Goal: Transaction & Acquisition: Purchase product/service

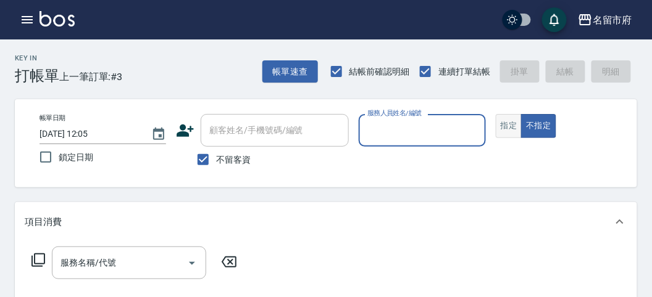
click at [509, 125] on button "指定" at bounding box center [509, 126] width 27 height 24
click at [425, 130] on input "服務人員姓名/編號" at bounding box center [421, 131] width 115 height 22
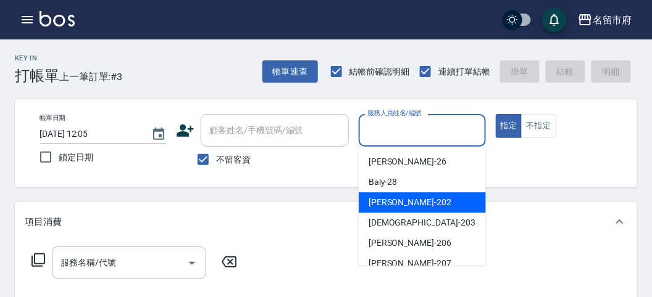
click at [406, 200] on div "[PERSON_NAME] -202" at bounding box center [422, 203] width 127 height 20
type input "[PERSON_NAME]-202"
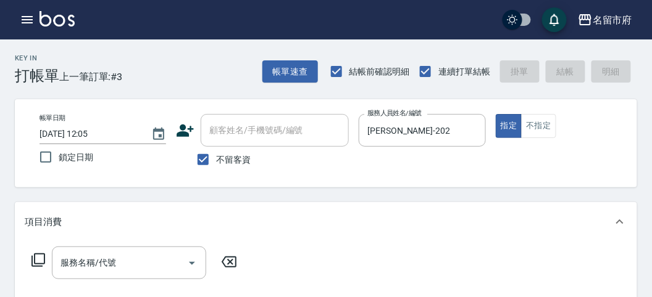
click at [43, 258] on icon at bounding box center [38, 260] width 15 height 15
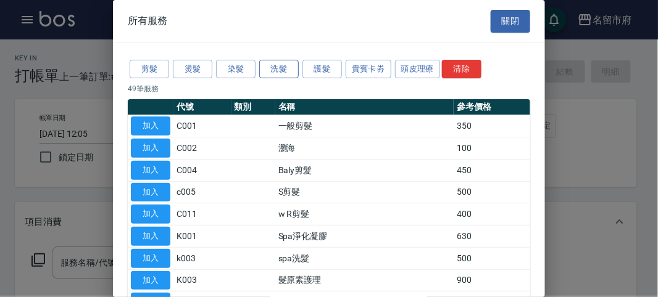
click at [286, 67] on button "洗髮" at bounding box center [278, 69] width 39 height 19
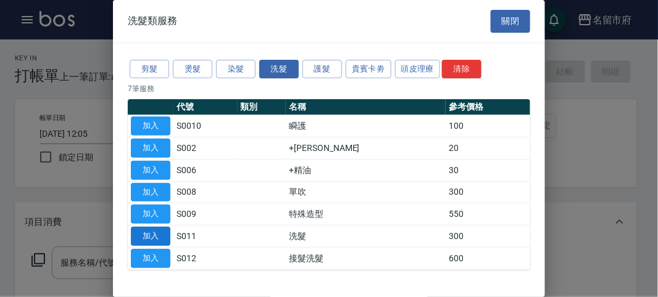
click at [149, 236] on button "加入" at bounding box center [150, 236] width 39 height 19
type input "洗髮(S011)"
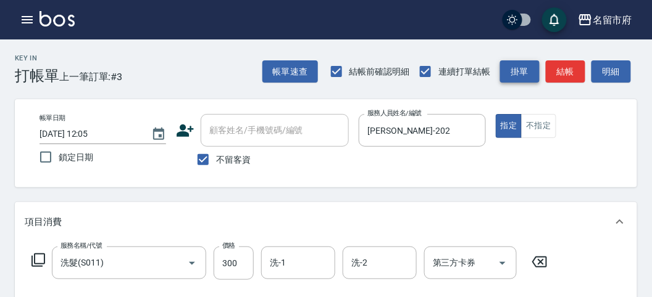
drag, startPoint x: 563, startPoint y: 72, endPoint x: 526, endPoint y: 74, distance: 36.5
click at [562, 70] on button "結帳" at bounding box center [565, 71] width 39 height 23
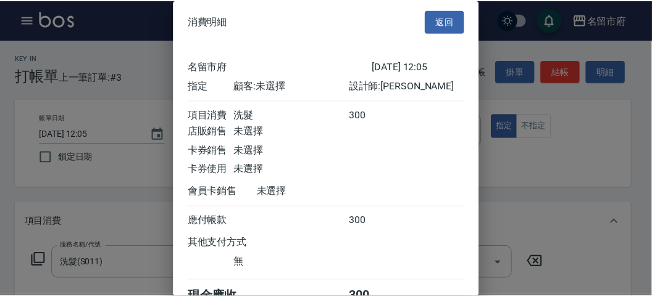
scroll to position [69, 0]
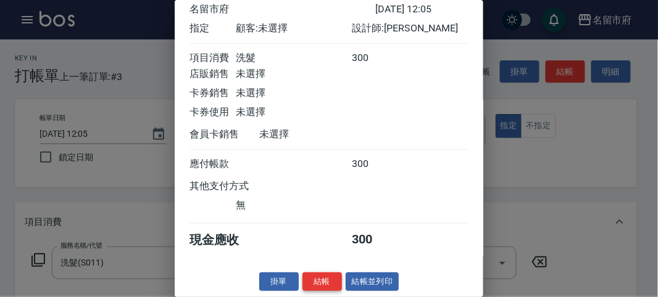
click at [305, 276] on button "結帳" at bounding box center [321, 282] width 39 height 19
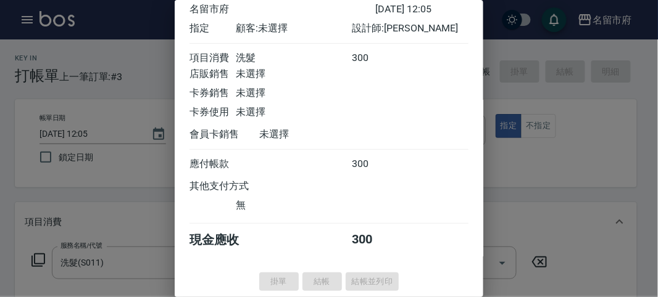
type input "[DATE] 12:38"
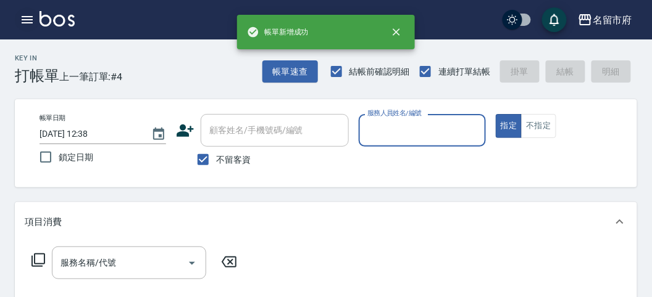
click at [17, 20] on button "button" at bounding box center [27, 19] width 25 height 25
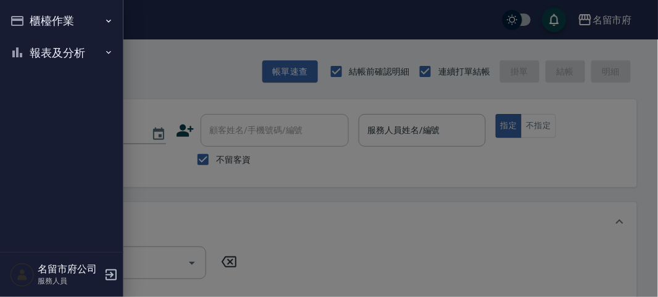
click at [45, 55] on button "報表及分析" at bounding box center [62, 53] width 114 height 32
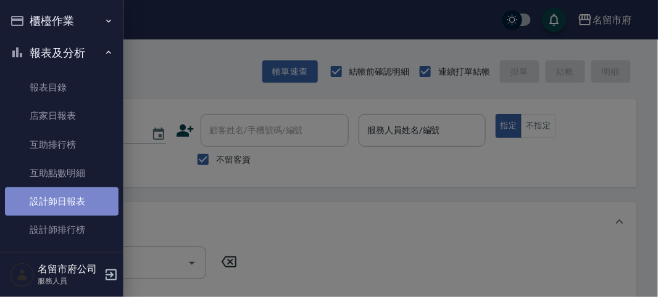
click at [81, 197] on link "設計師日報表" at bounding box center [62, 202] width 114 height 28
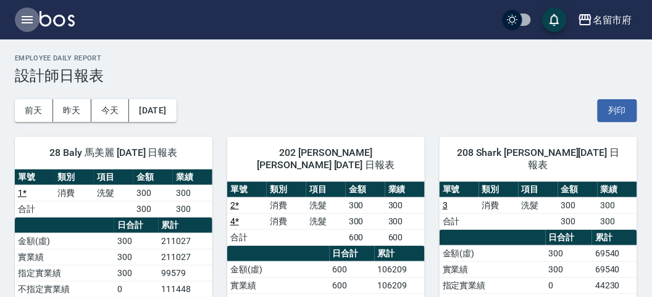
click at [28, 19] on icon "button" at bounding box center [27, 19] width 15 height 15
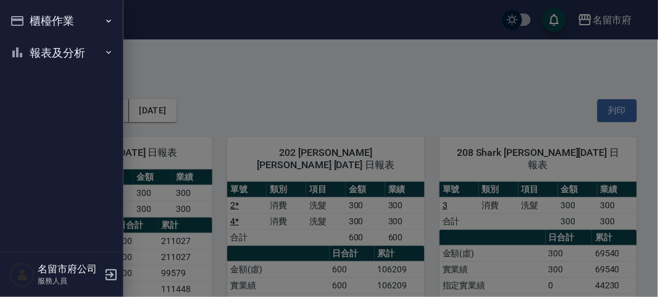
click at [28, 19] on button "櫃檯作業" at bounding box center [62, 21] width 114 height 32
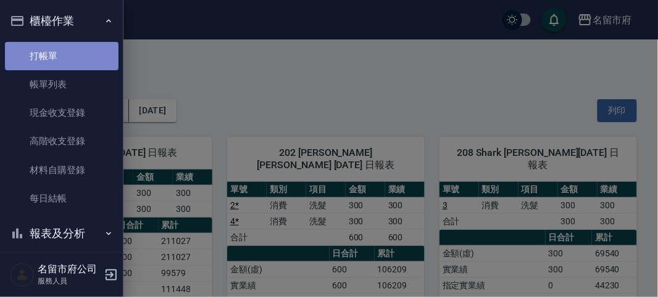
click at [85, 65] on link "打帳單" at bounding box center [62, 56] width 114 height 28
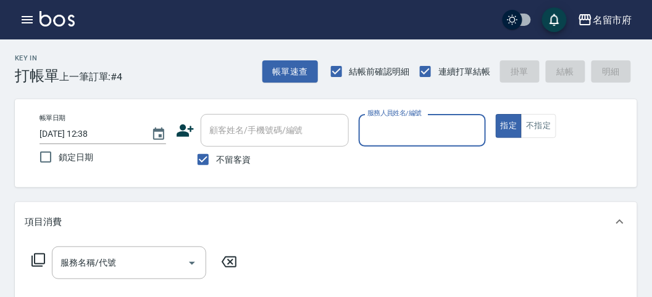
click at [393, 137] on input "服務人員姓名/編號" at bounding box center [421, 131] width 115 height 22
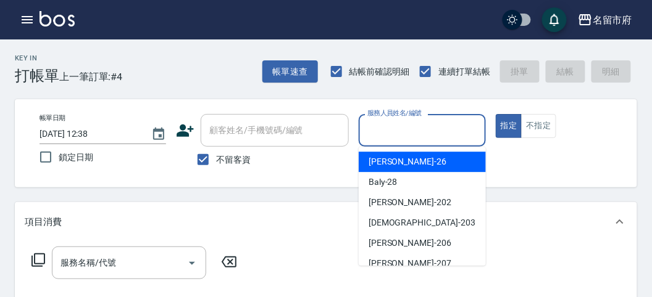
drag, startPoint x: 407, startPoint y: 159, endPoint x: 252, endPoint y: 233, distance: 171.4
click at [406, 158] on div "[PERSON_NAME] -26" at bounding box center [422, 162] width 127 height 20
type input "[PERSON_NAME]-26"
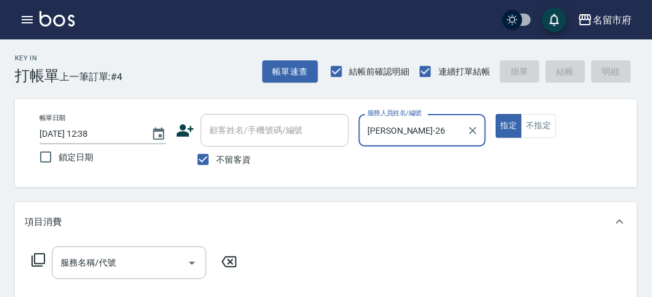
click at [38, 257] on icon at bounding box center [38, 260] width 15 height 15
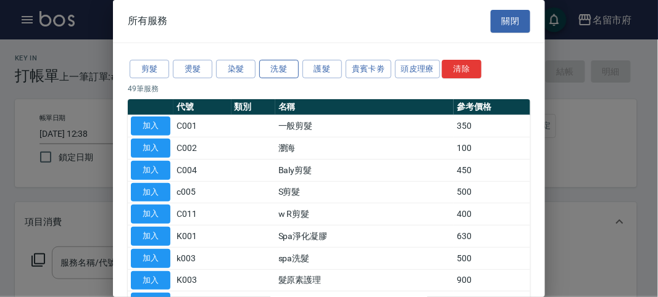
click at [281, 65] on button "洗髮" at bounding box center [278, 69] width 39 height 19
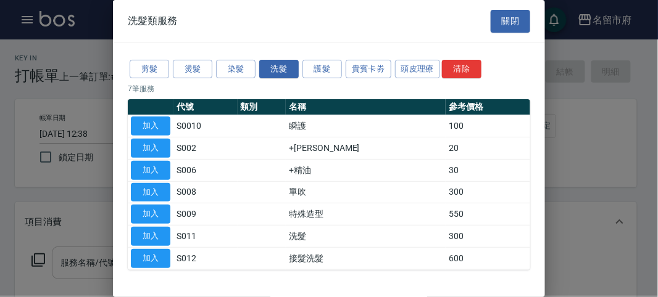
drag, startPoint x: 156, startPoint y: 230, endPoint x: 127, endPoint y: 262, distance: 43.3
click at [159, 230] on button "加入" at bounding box center [150, 236] width 39 height 19
type input "洗髮(S011)"
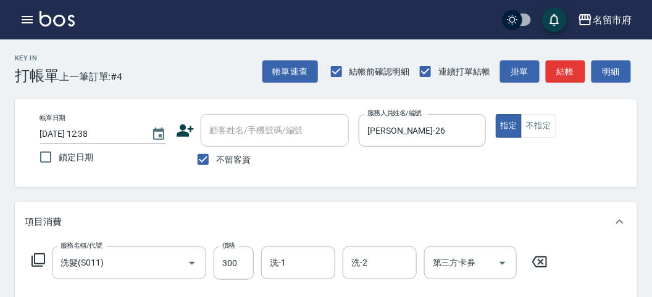
click at [42, 264] on icon at bounding box center [38, 260] width 15 height 15
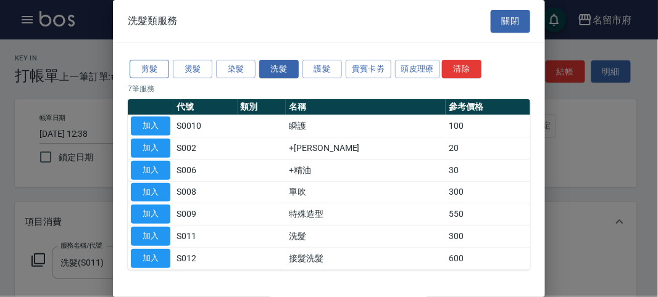
click at [149, 69] on button "剪髮" at bounding box center [149, 69] width 39 height 19
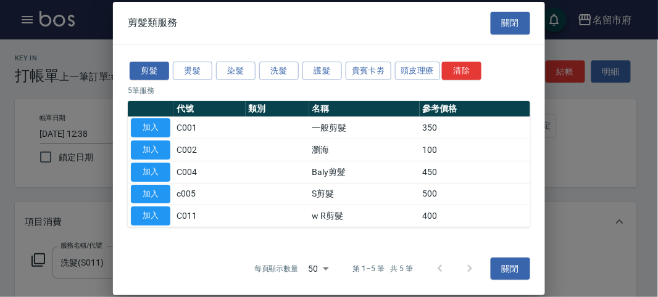
drag, startPoint x: 156, startPoint y: 129, endPoint x: 184, endPoint y: 175, distance: 54.0
click at [156, 128] on button "加入" at bounding box center [150, 127] width 39 height 19
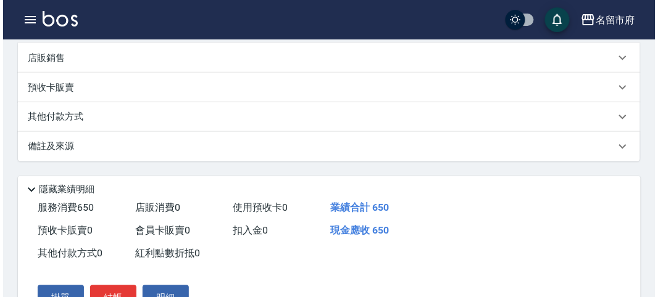
scroll to position [409, 0]
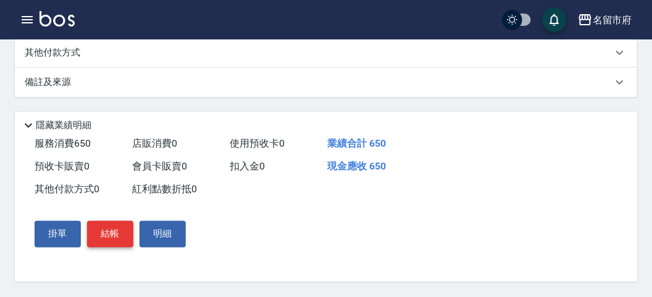
click at [111, 233] on button "結帳" at bounding box center [110, 235] width 46 height 26
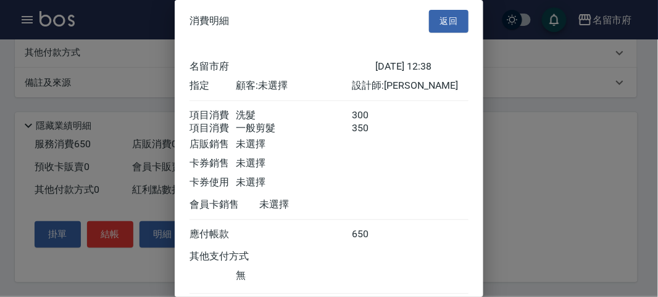
scroll to position [82, 0]
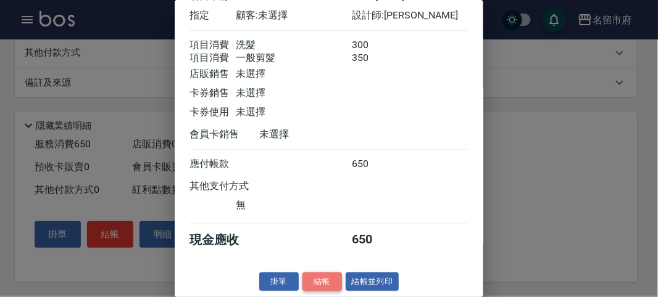
click at [328, 278] on button "結帳" at bounding box center [321, 282] width 39 height 19
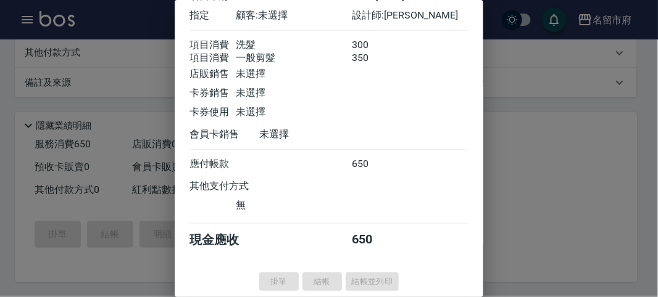
type input "[DATE] 13:09"
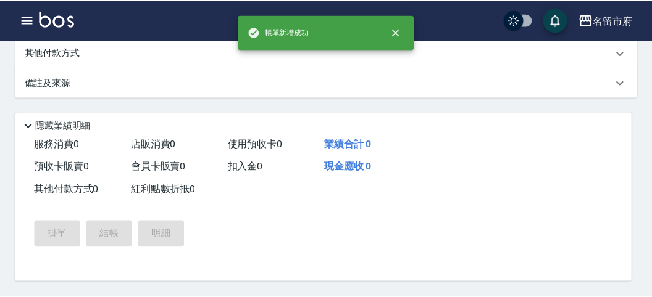
scroll to position [0, 0]
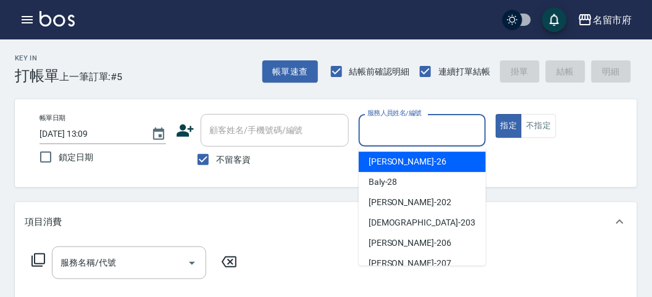
click at [383, 127] on input "服務人員姓名/編號" at bounding box center [421, 131] width 115 height 22
click at [396, 165] on div "[PERSON_NAME] -26" at bounding box center [422, 162] width 127 height 20
type input "[PERSON_NAME]-26"
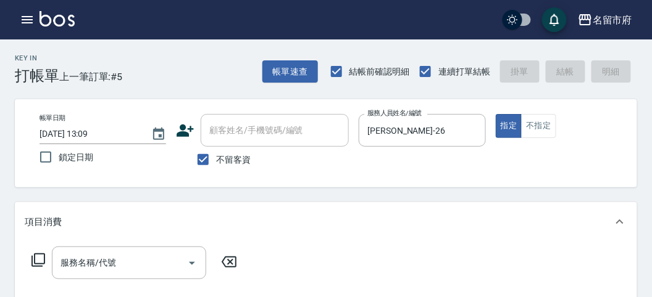
click at [41, 258] on icon at bounding box center [38, 260] width 15 height 15
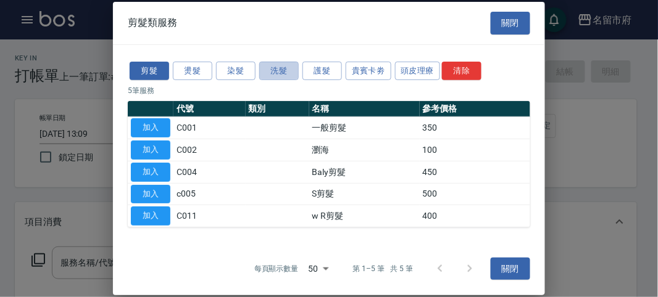
click at [290, 62] on div "剪髮 燙髮 染髮 洗髮 護髮 貴賓卡劵 頭皮理療 清除" at bounding box center [329, 70] width 402 height 23
click at [286, 70] on button "洗髮" at bounding box center [278, 70] width 39 height 19
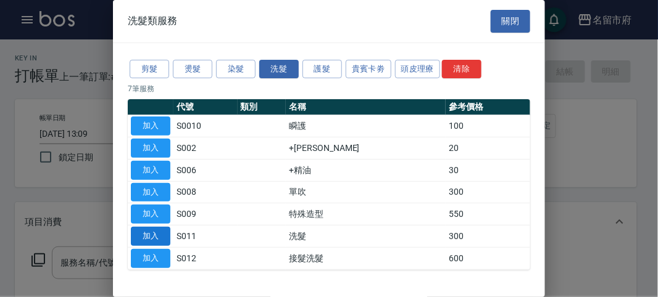
click at [155, 230] on button "加入" at bounding box center [150, 236] width 39 height 19
type input "洗髮(S011)"
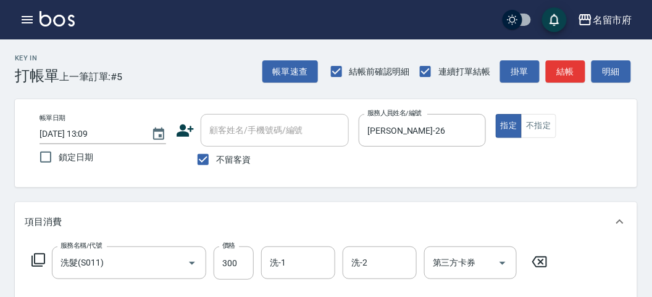
click at [38, 263] on icon at bounding box center [38, 260] width 15 height 15
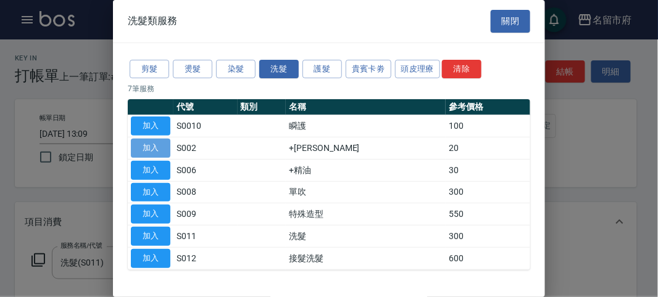
click at [162, 146] on button "加入" at bounding box center [150, 148] width 39 height 19
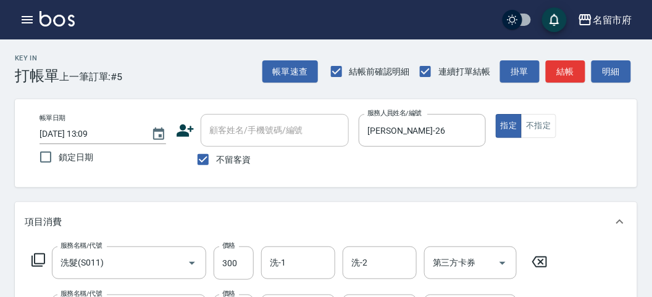
click at [37, 258] on icon at bounding box center [38, 260] width 15 height 15
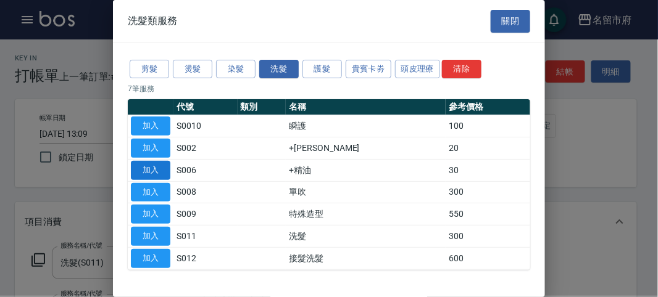
click at [144, 170] on button "加入" at bounding box center [150, 170] width 39 height 19
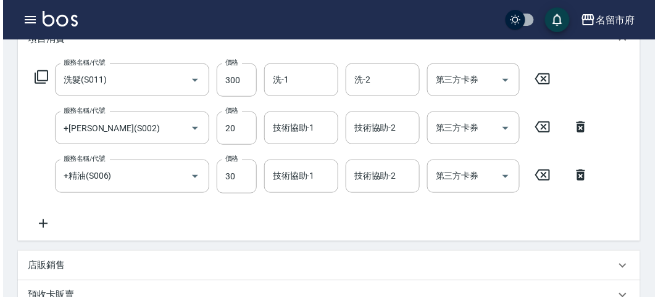
scroll to position [457, 0]
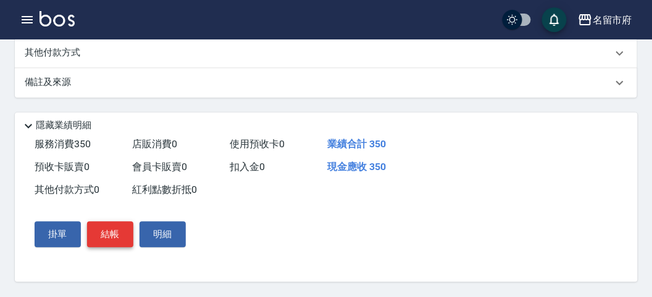
click at [100, 232] on button "結帳" at bounding box center [110, 235] width 46 height 26
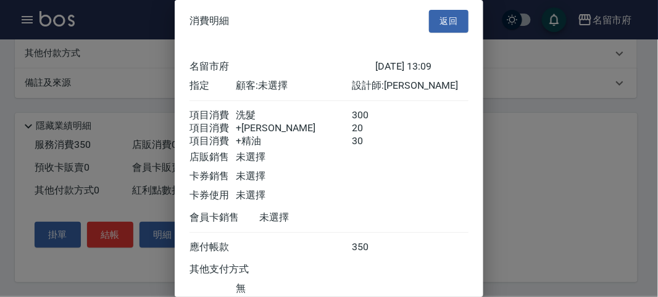
scroll to position [96, 0]
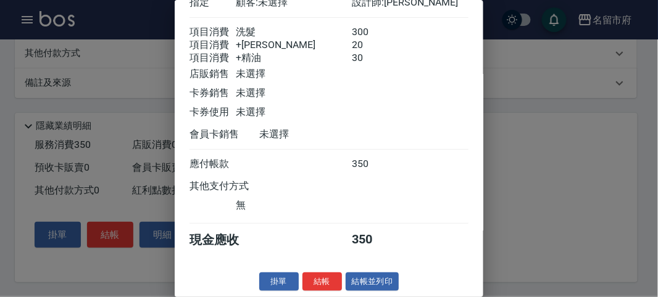
click at [319, 285] on button "結帳" at bounding box center [321, 282] width 39 height 19
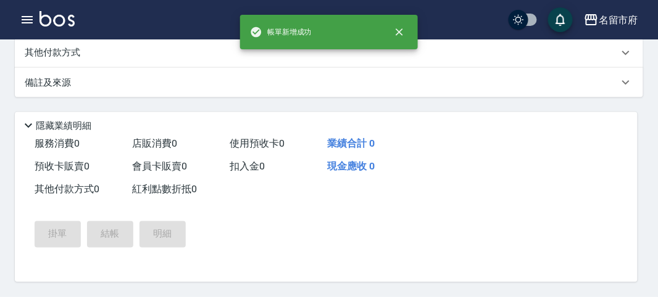
scroll to position [0, 0]
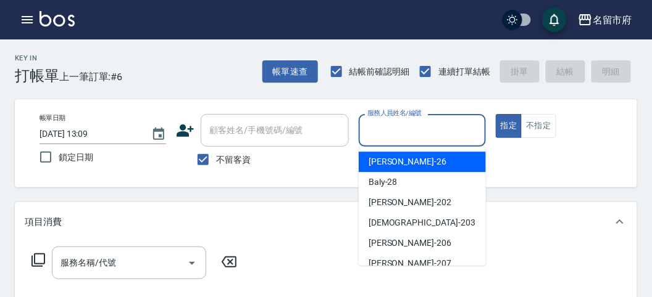
click at [385, 119] on div "服務人員姓名/編號" at bounding box center [422, 130] width 127 height 33
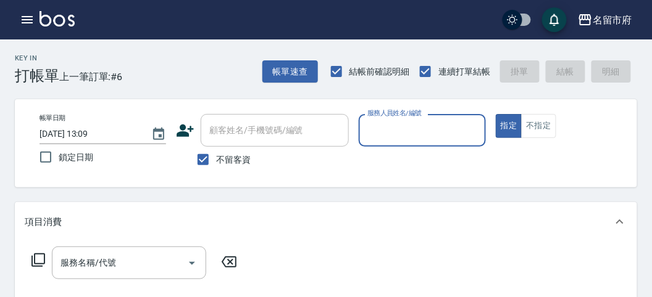
click at [426, 131] on input "服務人員姓名/編號" at bounding box center [421, 131] width 115 height 22
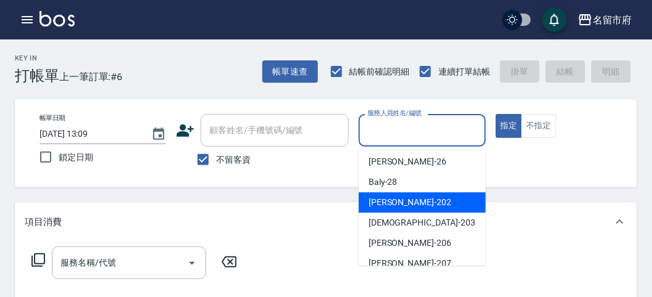
click at [424, 199] on div "[PERSON_NAME] -202" at bounding box center [422, 203] width 127 height 20
type input "[PERSON_NAME]-202"
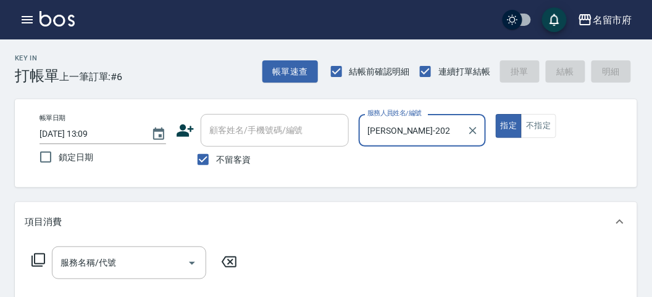
click at [39, 254] on icon at bounding box center [38, 261] width 14 height 14
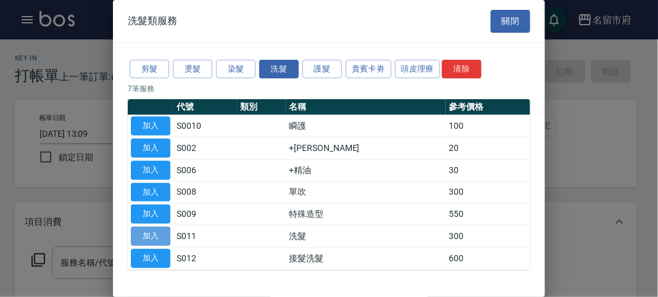
click at [164, 231] on button "加入" at bounding box center [150, 236] width 39 height 19
type input "洗髮(S011)"
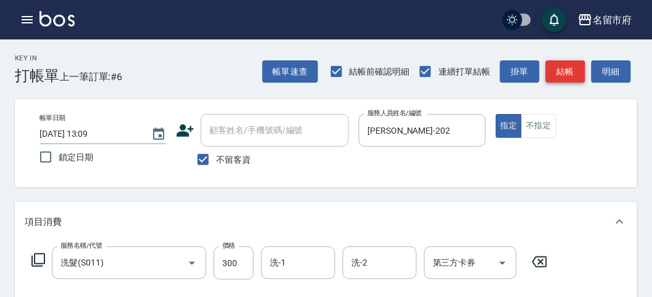
click at [557, 78] on button "結帳" at bounding box center [565, 71] width 39 height 23
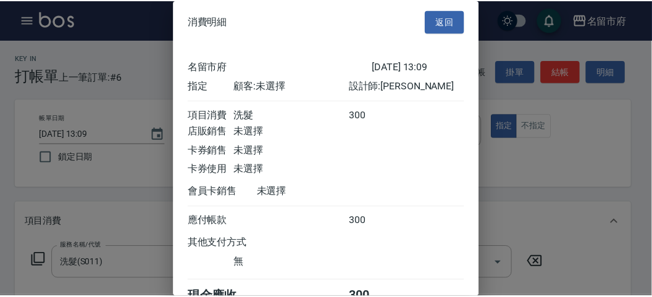
scroll to position [69, 0]
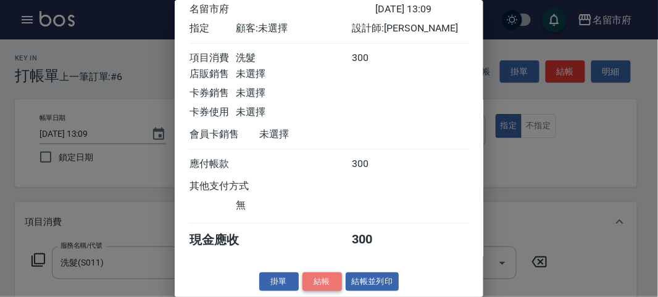
click at [320, 273] on button "結帳" at bounding box center [321, 282] width 39 height 19
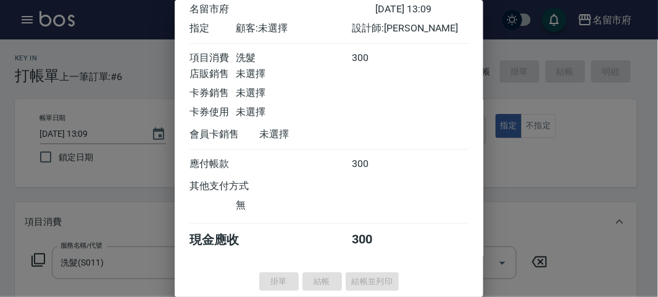
type input "[DATE] 13:23"
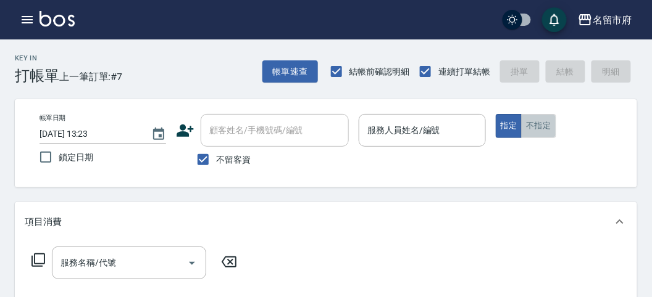
click at [539, 125] on button "不指定" at bounding box center [538, 126] width 35 height 24
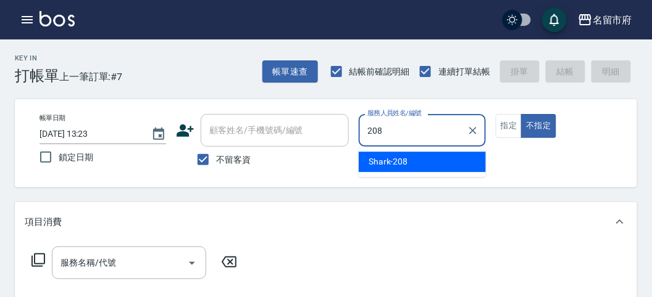
click at [423, 165] on div "Shark -208" at bounding box center [422, 162] width 127 height 20
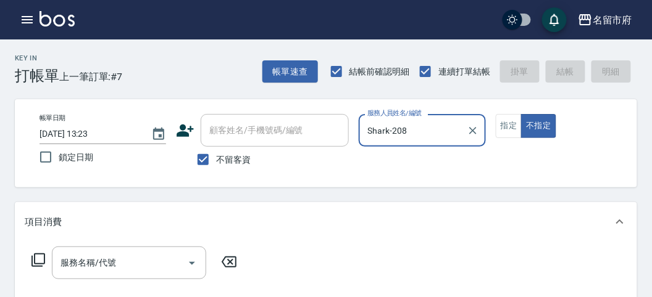
type input "Shark-208"
click at [41, 259] on icon at bounding box center [38, 260] width 15 height 15
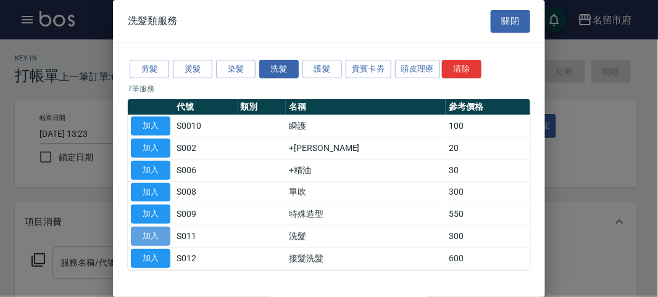
click at [152, 236] on button "加入" at bounding box center [150, 236] width 39 height 19
type input "洗髮(S011)"
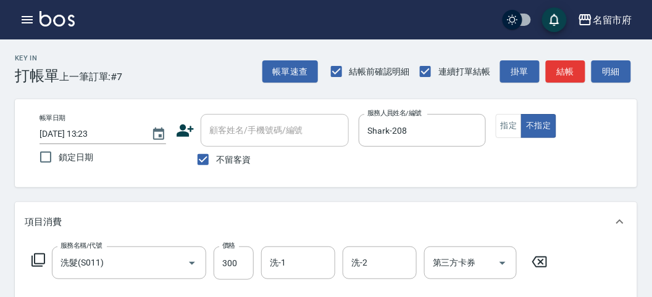
click at [41, 262] on icon at bounding box center [38, 260] width 15 height 15
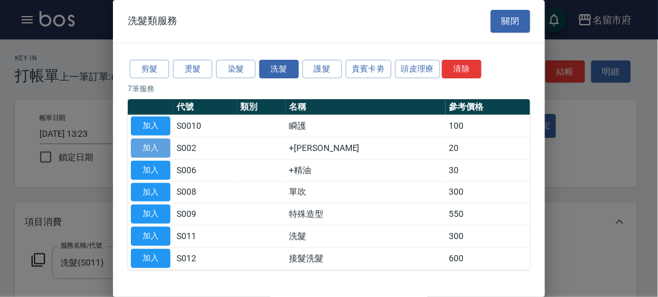
click at [164, 149] on button "加入" at bounding box center [150, 148] width 39 height 19
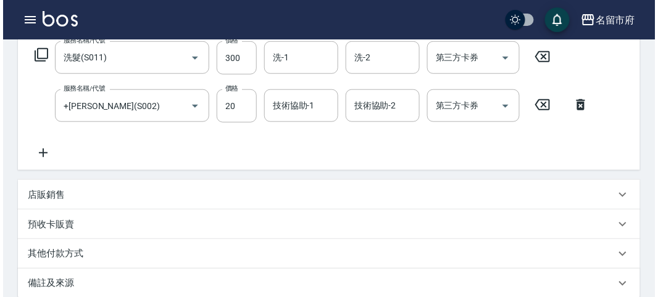
scroll to position [409, 0]
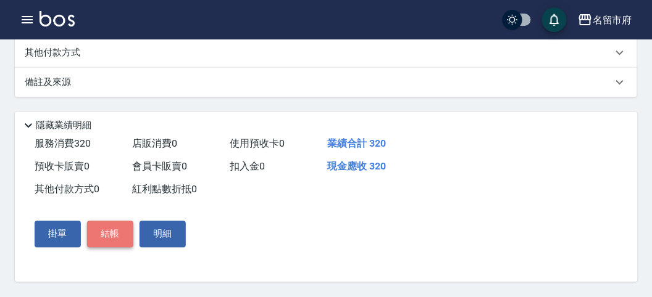
click at [107, 236] on button "結帳" at bounding box center [110, 235] width 46 height 26
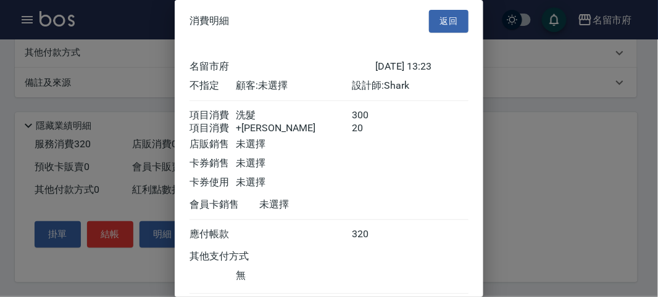
scroll to position [82, 0]
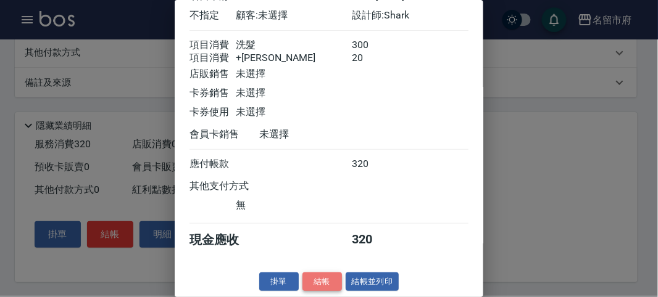
click at [309, 281] on button "結帳" at bounding box center [321, 282] width 39 height 19
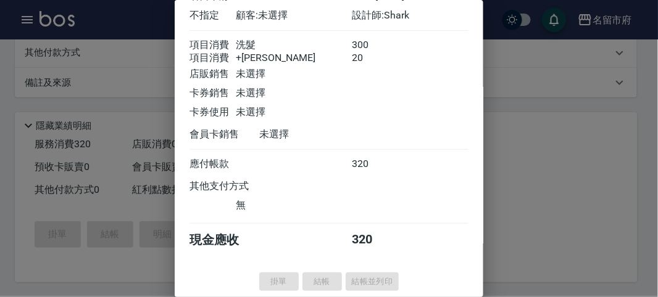
type input "[DATE] 13:25"
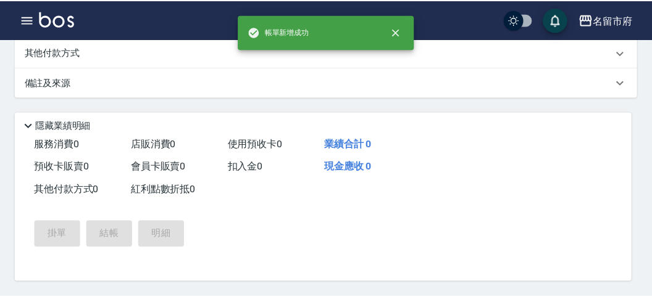
scroll to position [0, 0]
